Goal: Task Accomplishment & Management: Use online tool/utility

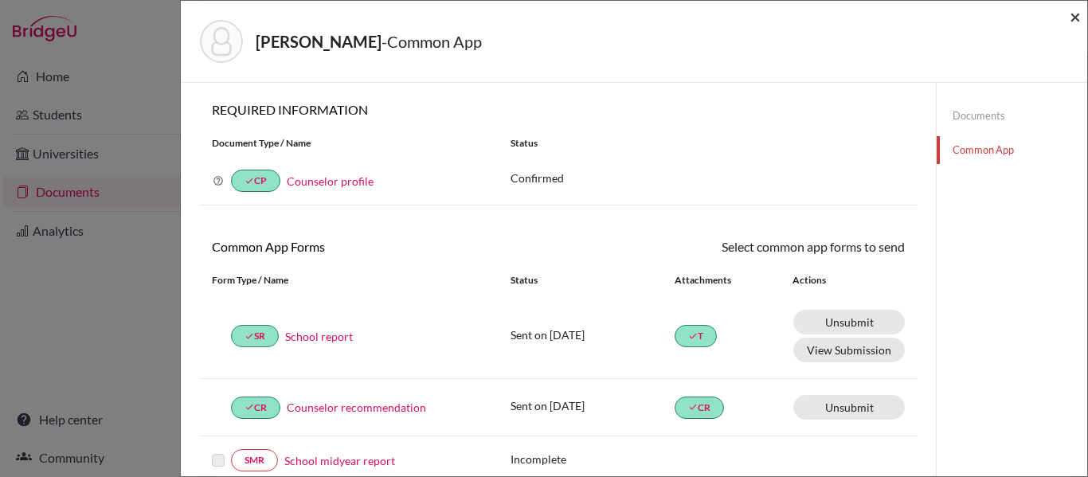
click at [1075, 18] on span "×" at bounding box center [1075, 16] width 11 height 23
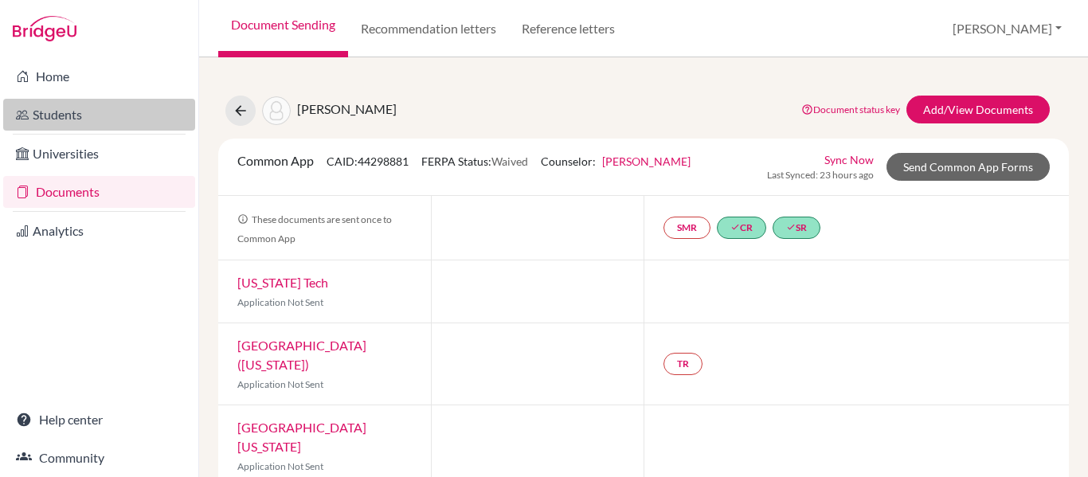
click at [49, 120] on link "Students" at bounding box center [99, 115] width 192 height 32
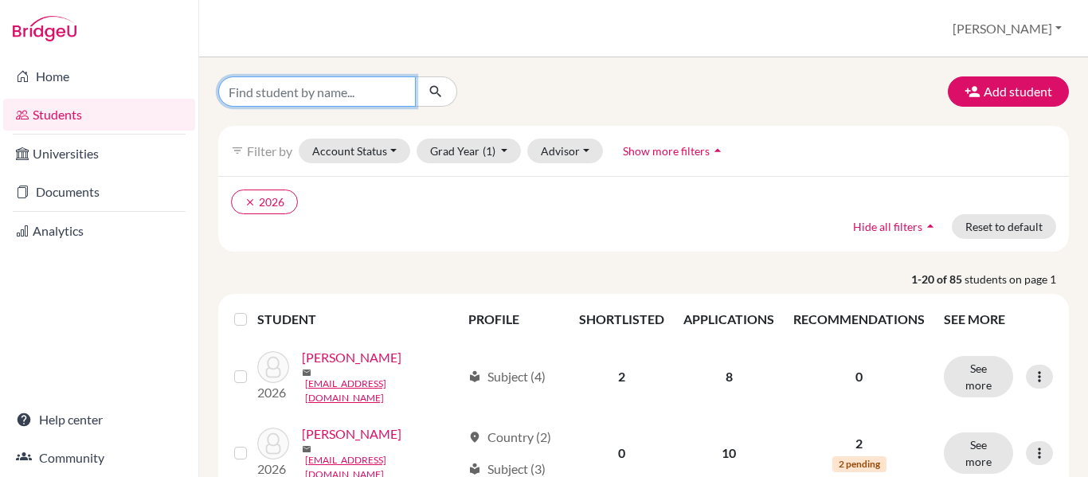
click at [268, 91] on input "Find student by name..." at bounding box center [317, 91] width 198 height 30
type input "[PERSON_NAME]"
click at [426, 93] on button "submit" at bounding box center [436, 91] width 42 height 30
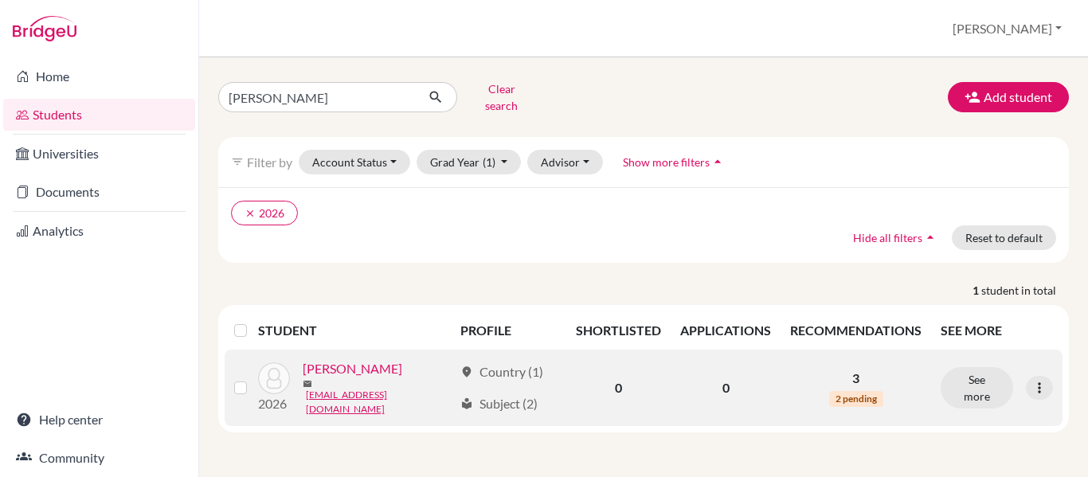
click at [340, 370] on link "[PERSON_NAME]" at bounding box center [353, 368] width 100 height 19
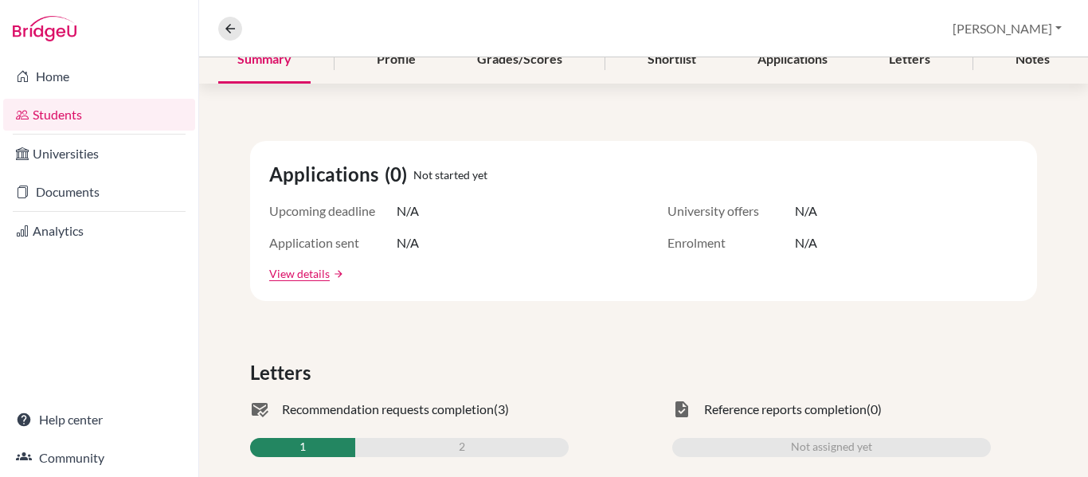
scroll to position [244, 0]
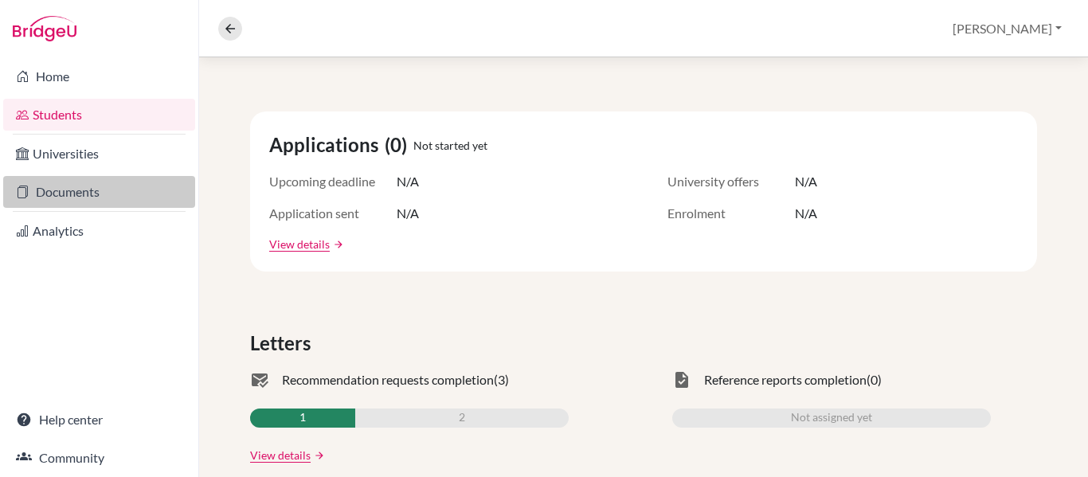
click at [100, 194] on link "Documents" at bounding box center [99, 192] width 192 height 32
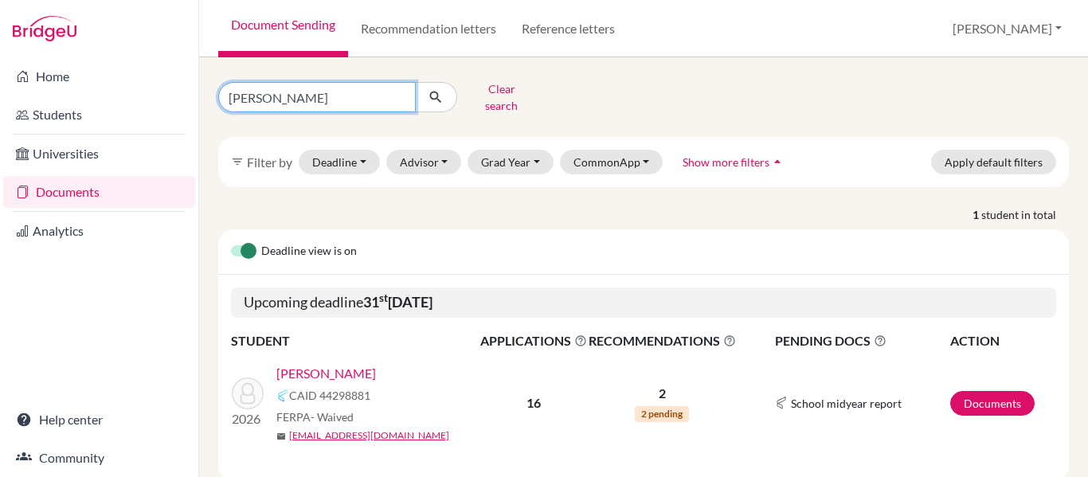
click at [310, 87] on input "serrano" at bounding box center [317, 97] width 198 height 30
type input "s"
type input "[PERSON_NAME]"
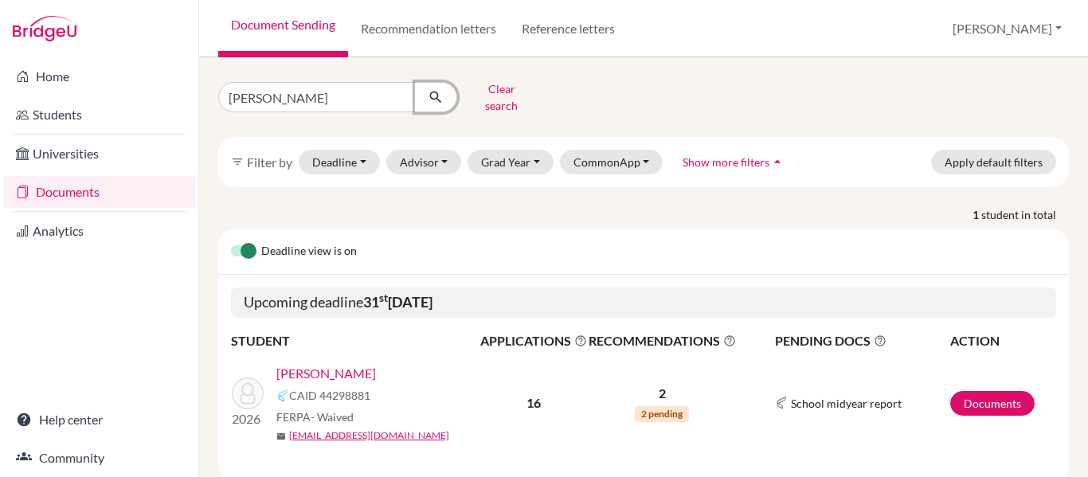
click at [435, 93] on icon "submit" at bounding box center [436, 97] width 16 height 16
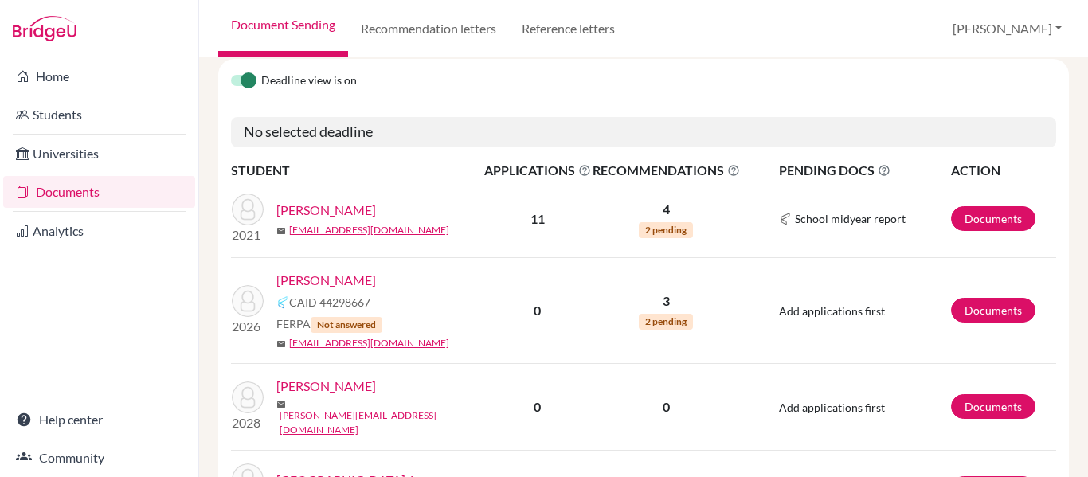
scroll to position [181, 0]
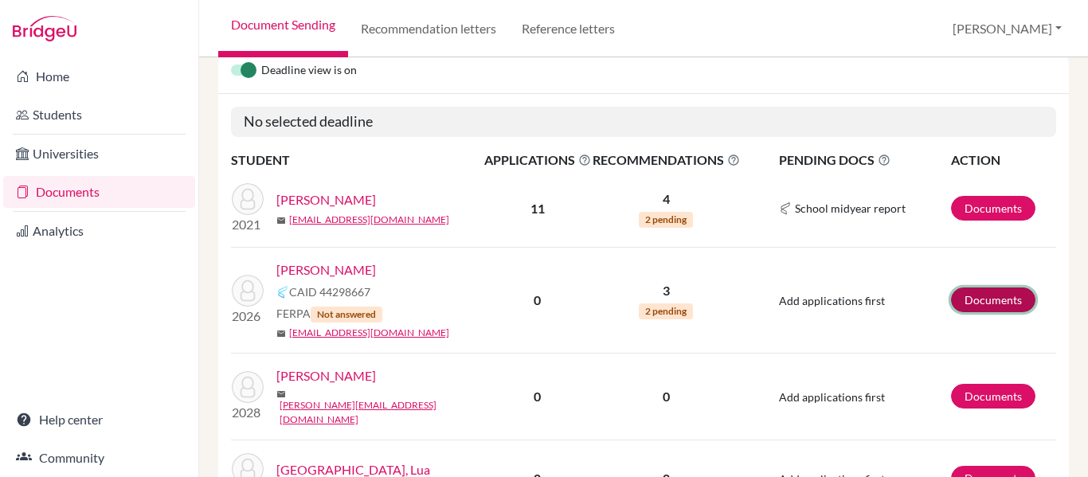
click at [979, 288] on link "Documents" at bounding box center [993, 300] width 84 height 25
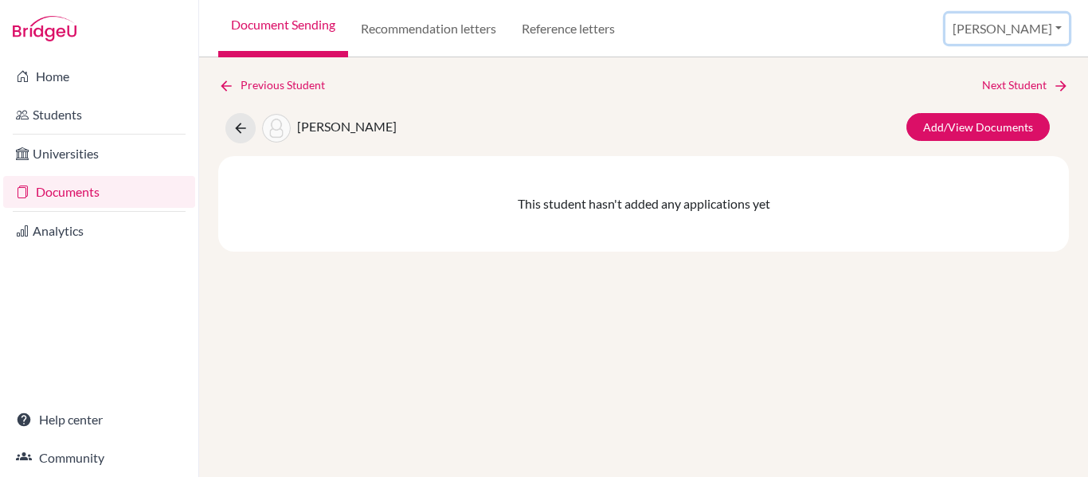
click at [1041, 30] on button "[PERSON_NAME]" at bounding box center [1007, 29] width 123 height 30
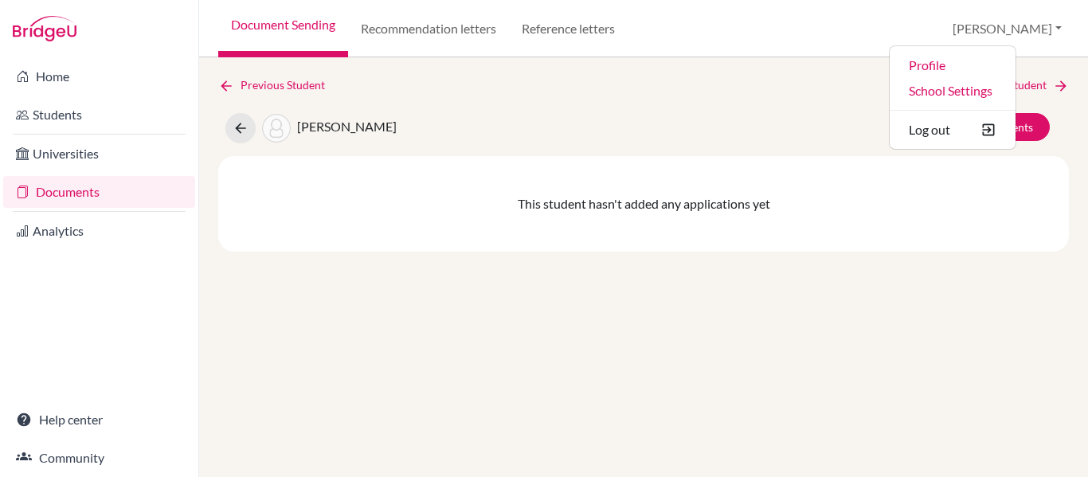
click at [704, 117] on div "Medina, Juan Add/View Documents" at bounding box center [643, 128] width 875 height 30
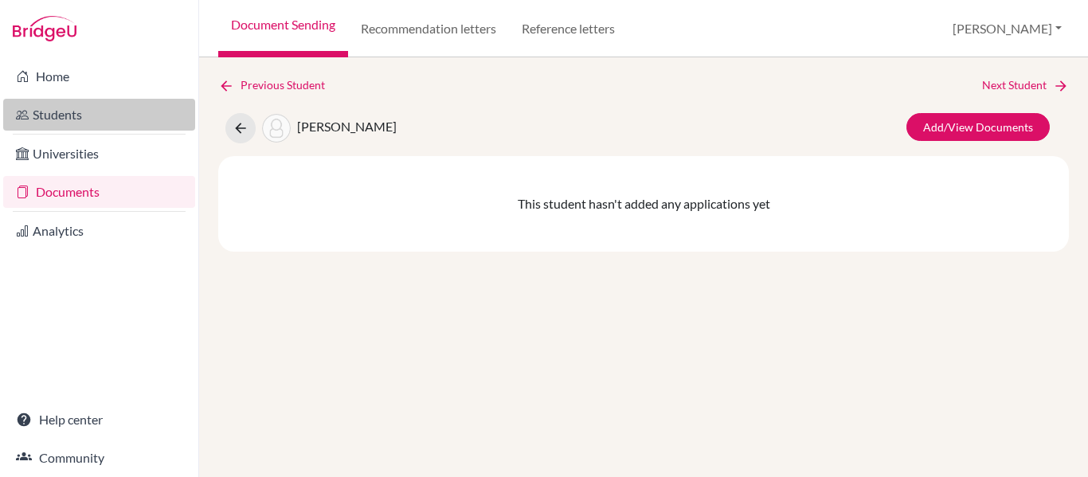
click at [48, 115] on link "Students" at bounding box center [99, 115] width 192 height 32
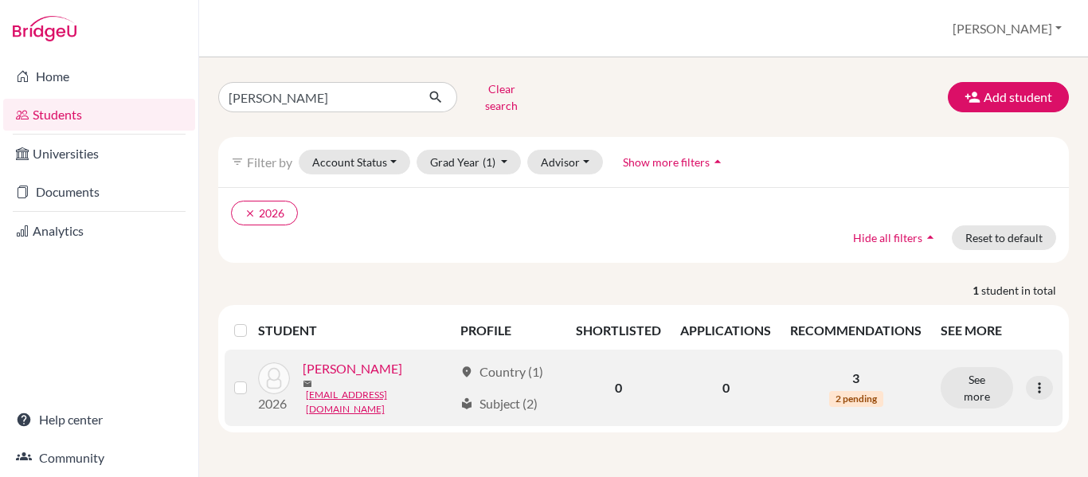
click at [331, 367] on link "[PERSON_NAME]" at bounding box center [353, 368] width 100 height 19
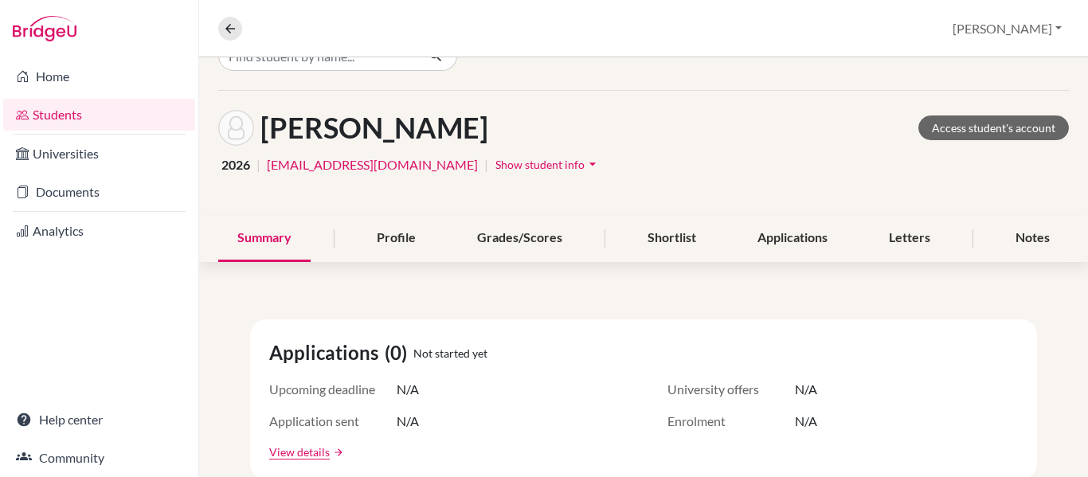
scroll to position [53, 0]
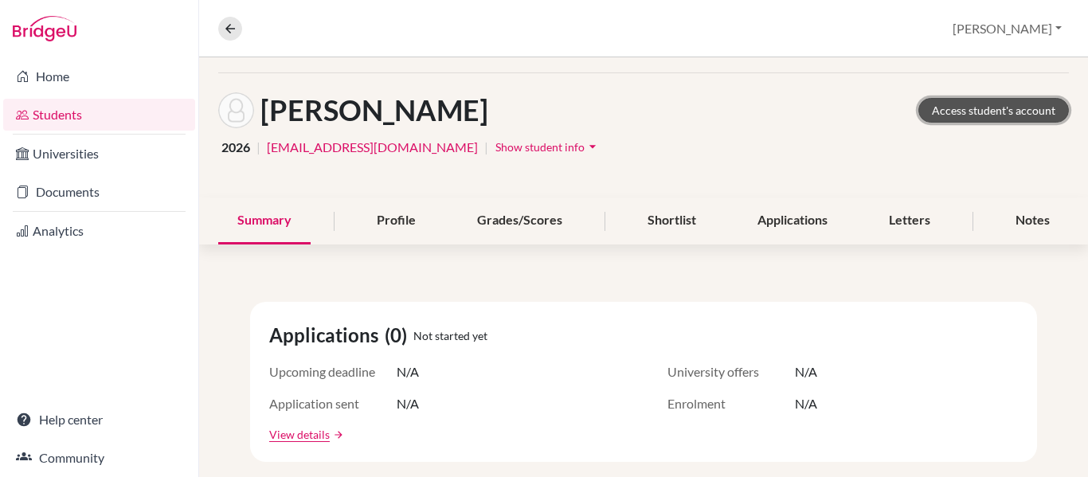
click at [972, 105] on link "Access student's account" at bounding box center [993, 110] width 151 height 25
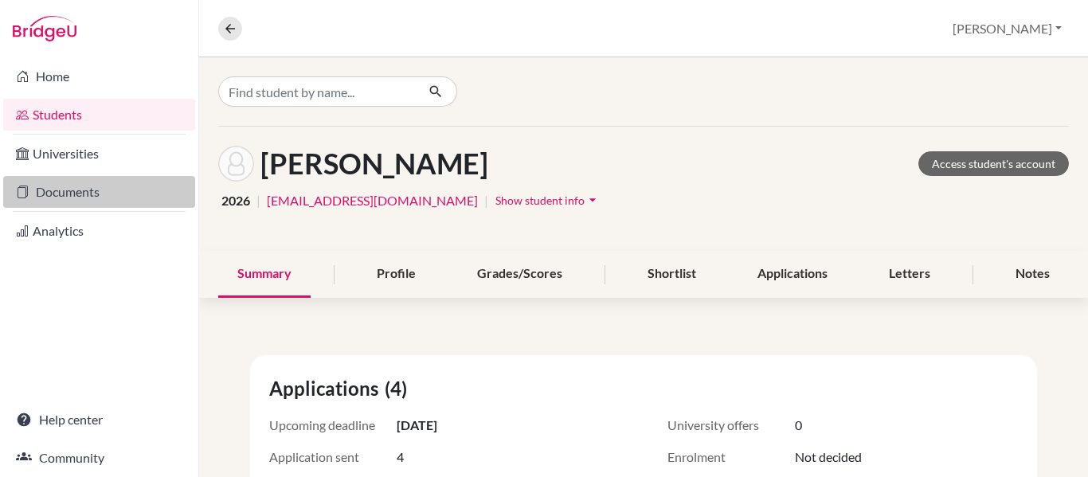
click at [90, 198] on link "Documents" at bounding box center [99, 192] width 192 height 32
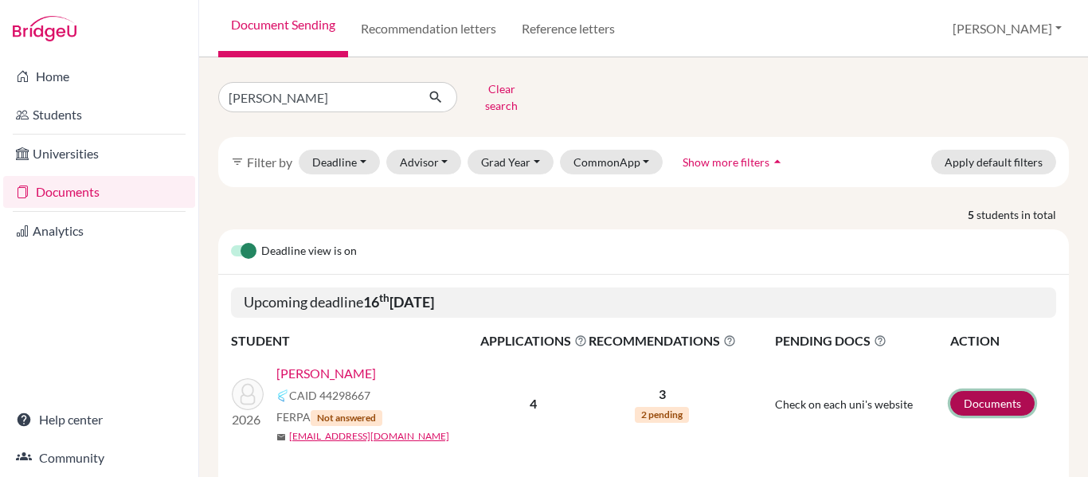
click at [989, 396] on link "Documents" at bounding box center [992, 403] width 84 height 25
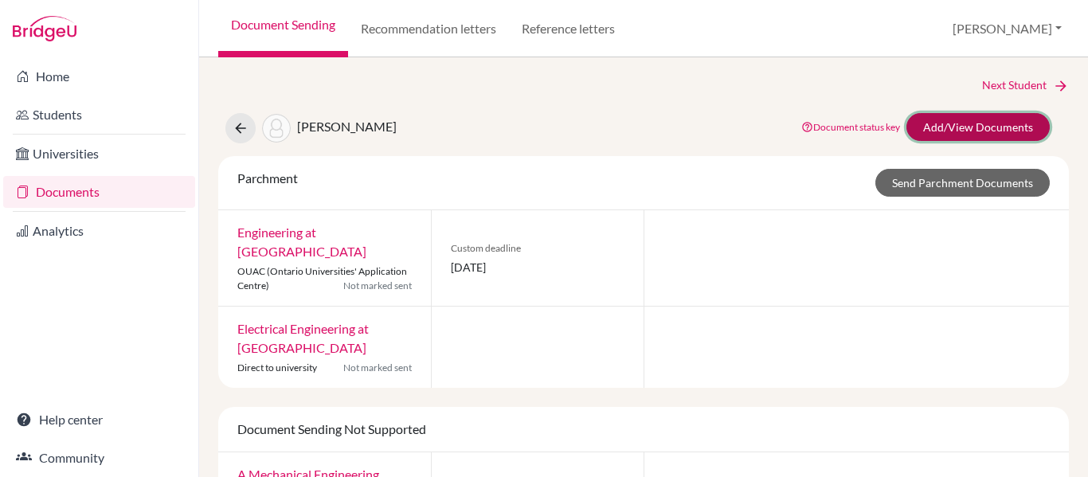
click at [962, 124] on link "Add/View Documents" at bounding box center [978, 127] width 143 height 28
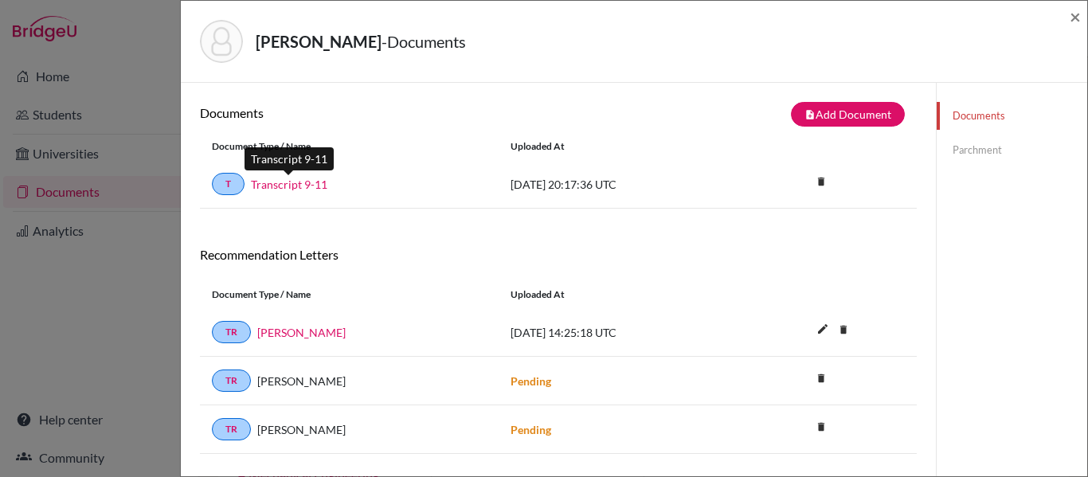
click at [296, 186] on link "Transcript 9-11" at bounding box center [289, 184] width 76 height 17
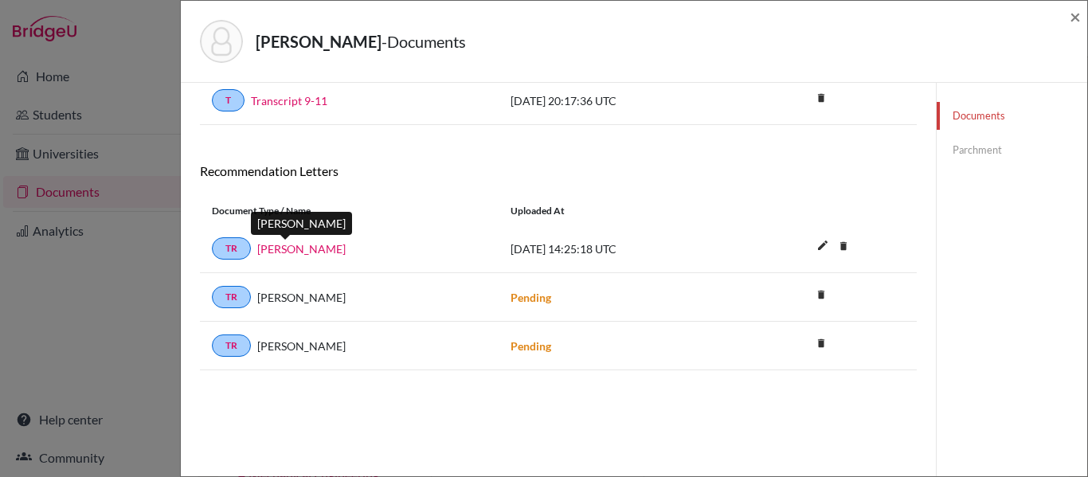
click at [310, 245] on link "Alvaro Irias" at bounding box center [301, 249] width 88 height 17
click at [990, 151] on link "Parchment" at bounding box center [1012, 150] width 151 height 28
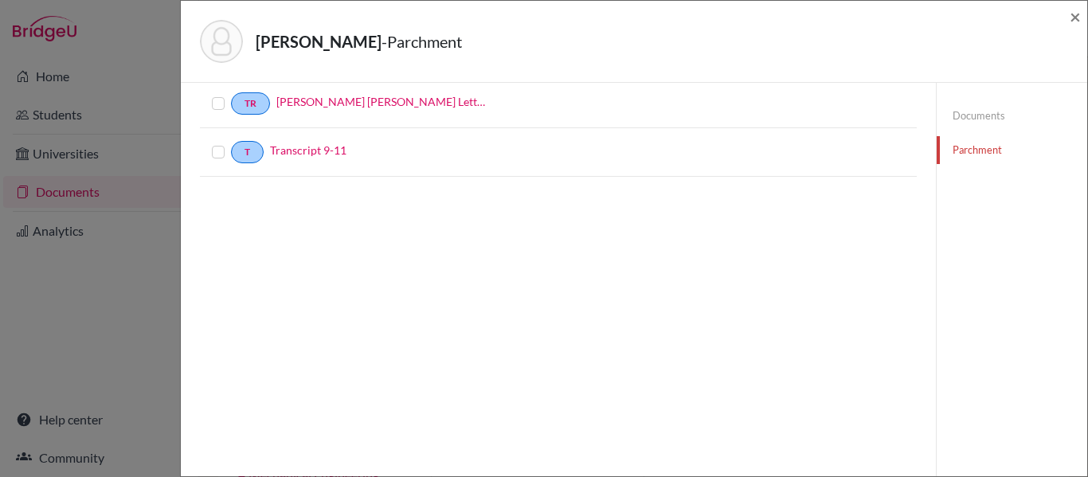
click at [231, 94] on label at bounding box center [231, 94] width 0 height 0
click at [0, 0] on input "checkbox" at bounding box center [0, 0] width 0 height 0
click at [231, 144] on label at bounding box center [231, 144] width 0 height 0
click at [0, 0] on input "checkbox" at bounding box center [0, 0] width 0 height 0
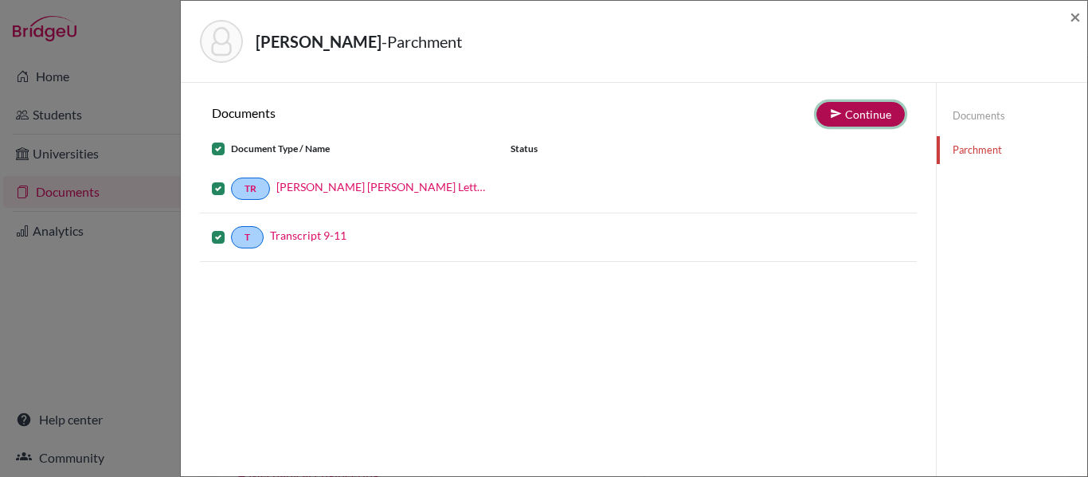
click at [869, 117] on button "Continue" at bounding box center [860, 114] width 88 height 25
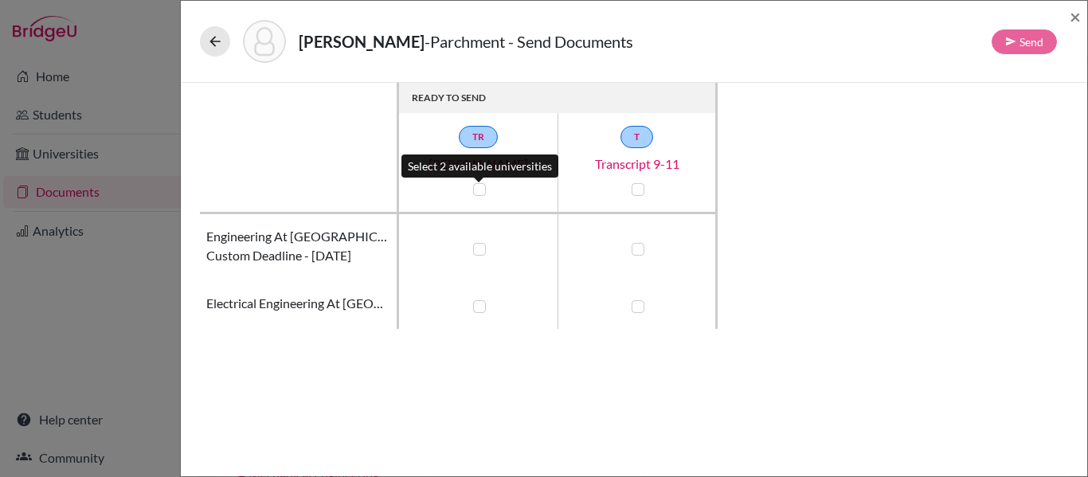
click at [476, 188] on label at bounding box center [479, 189] width 13 height 13
click at [476, 188] on input "checkbox" at bounding box center [475, 188] width 13 height 16
checkbox input "true"
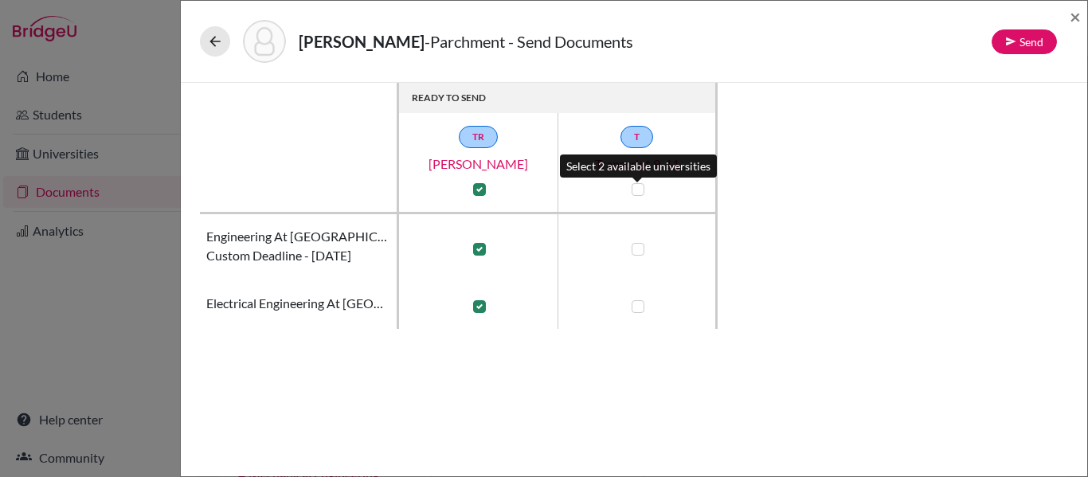
click at [632, 189] on label at bounding box center [638, 189] width 13 height 13
click at [632, 189] on input "checkbox" at bounding box center [634, 188] width 13 height 16
checkbox input "true"
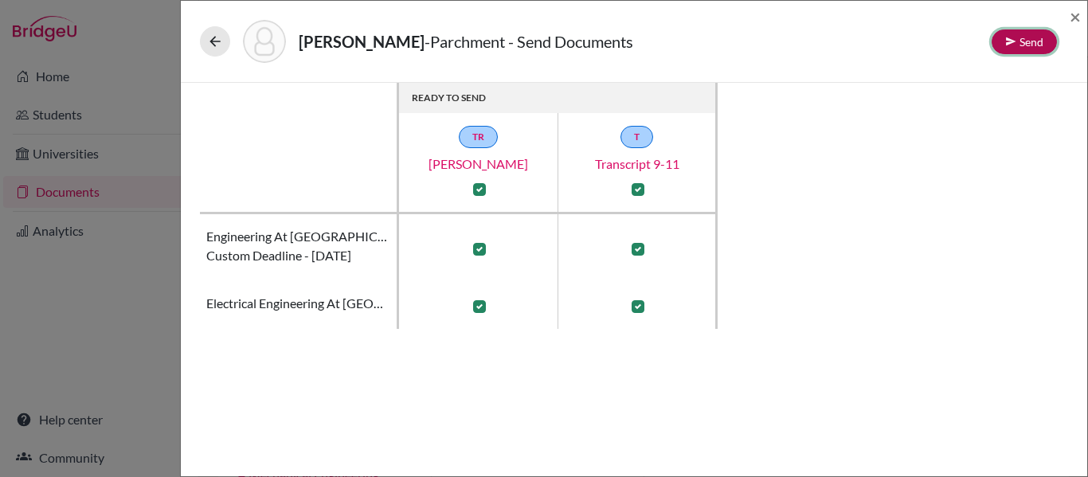
click at [1027, 47] on button "Send" at bounding box center [1024, 41] width 65 height 25
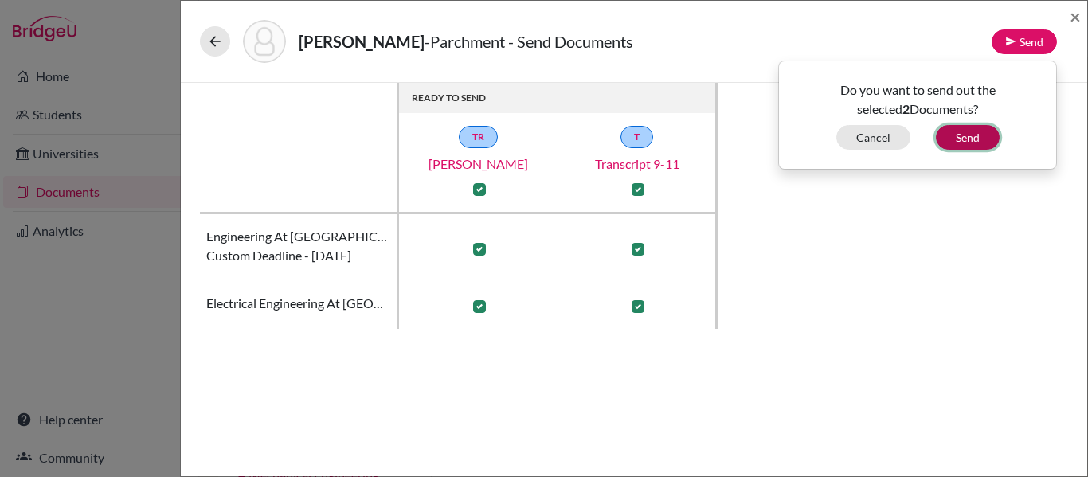
click at [974, 132] on button "Send" at bounding box center [968, 137] width 64 height 25
checkbox input "false"
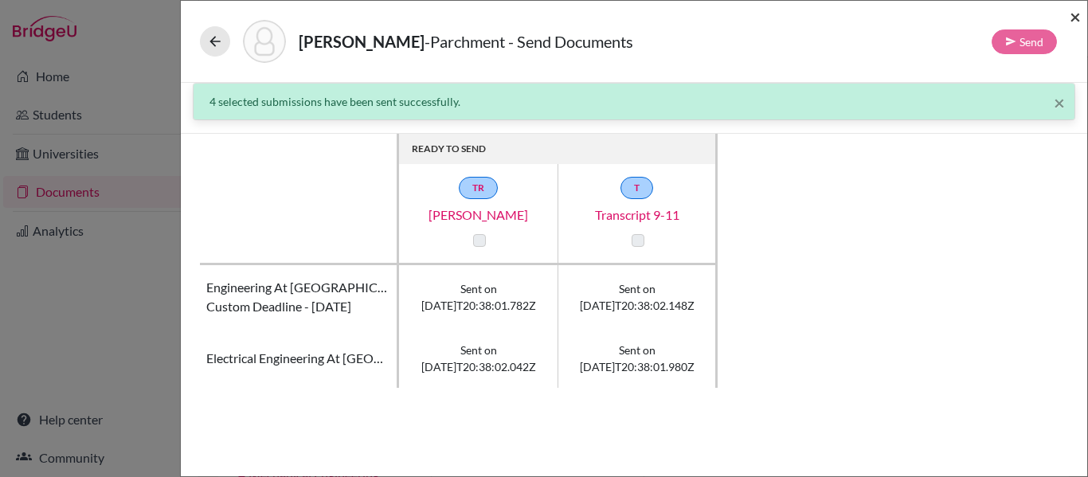
click at [1075, 14] on span "×" at bounding box center [1075, 16] width 11 height 23
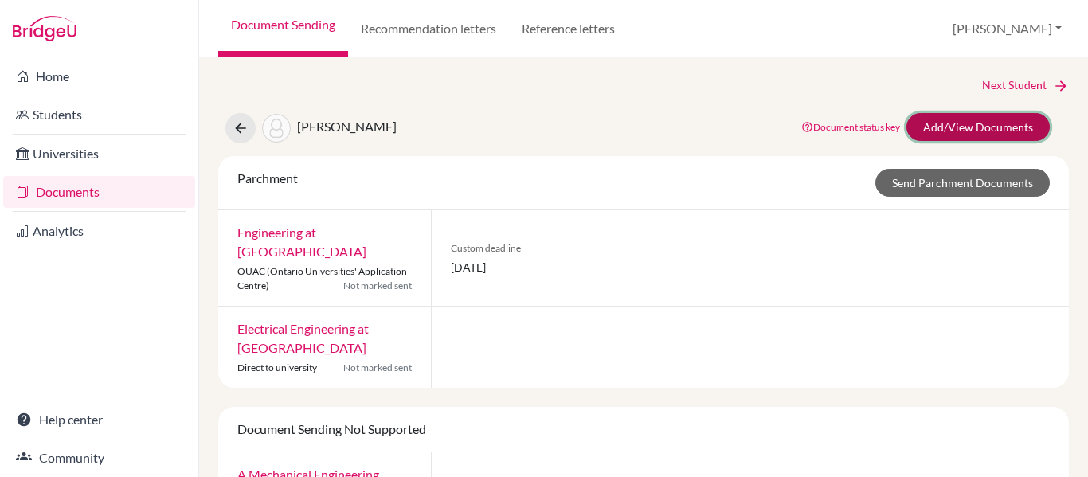
click at [981, 127] on link "Add/View Documents" at bounding box center [978, 127] width 143 height 28
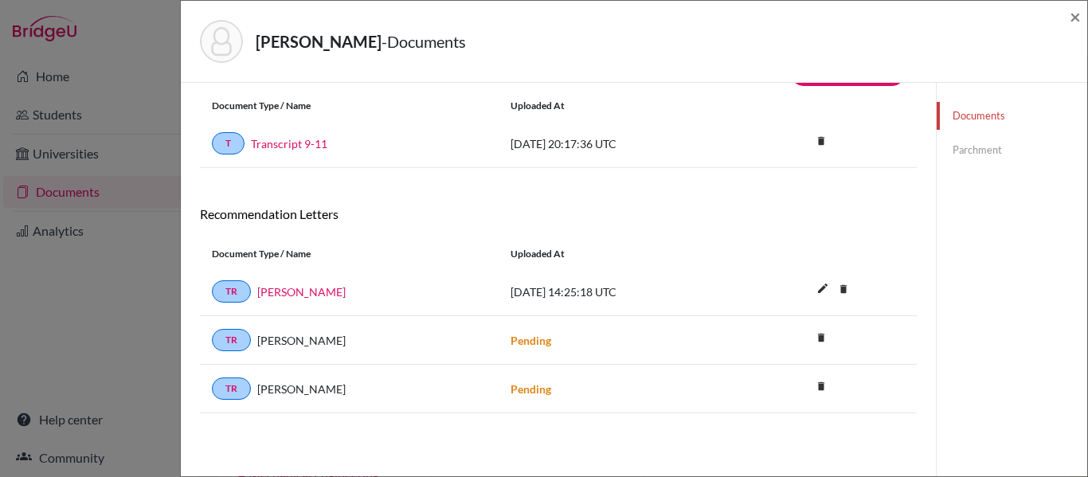
scroll to position [84, 0]
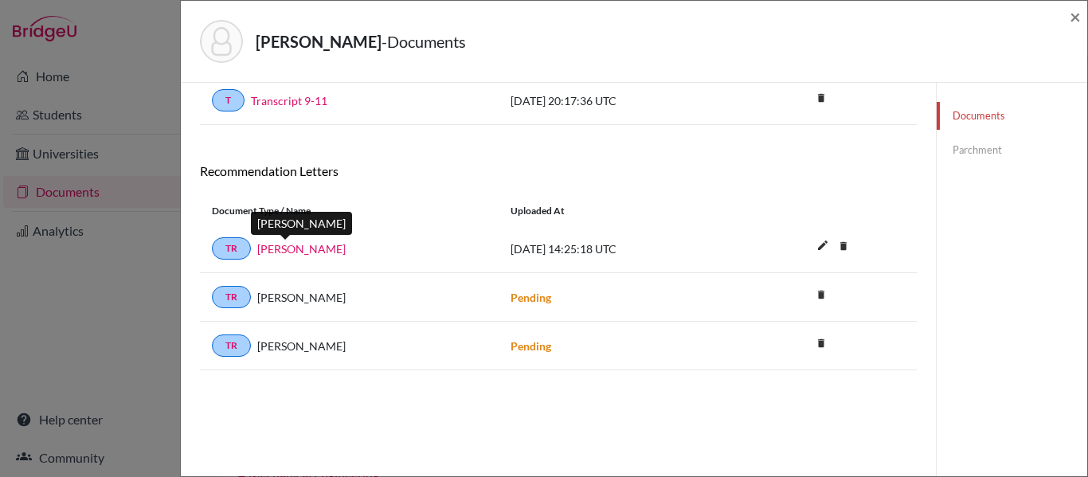
click at [298, 248] on link "Alvaro Irias" at bounding box center [301, 249] width 88 height 17
